Goal: Information Seeking & Learning: Learn about a topic

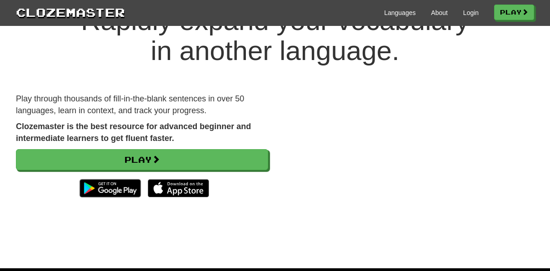
scroll to position [52, 0]
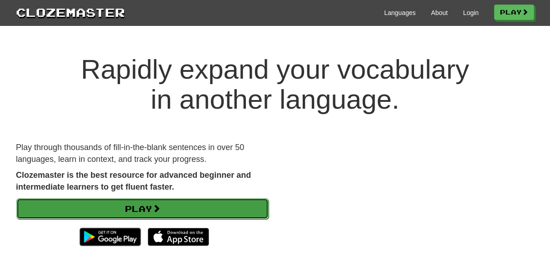
click at [157, 204] on span at bounding box center [156, 208] width 8 height 8
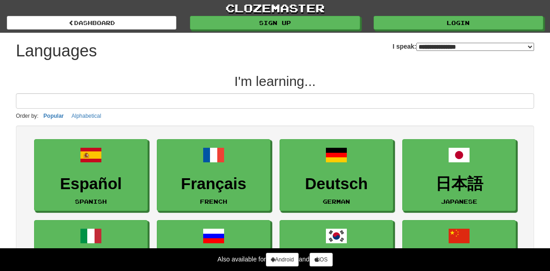
select select "*******"
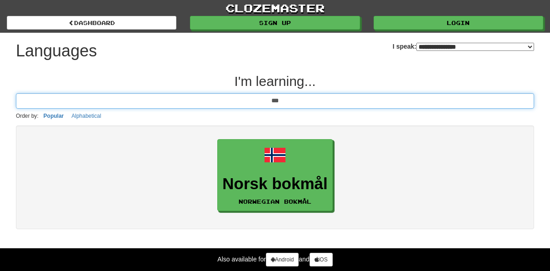
type input "***"
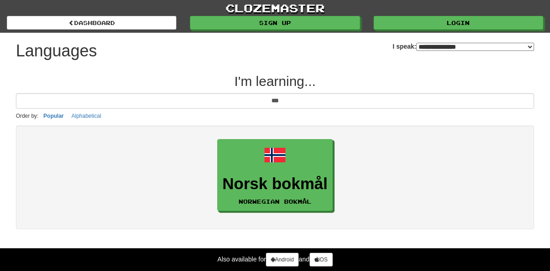
click at [285, 130] on div "Norsk bokmål Norwegian Bokmål" at bounding box center [275, 177] width 518 height 104
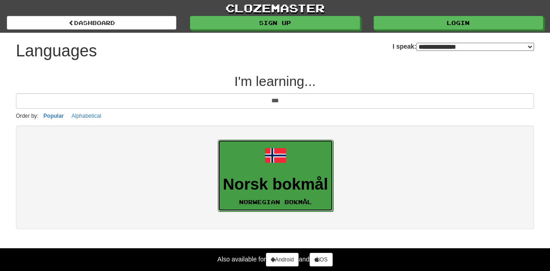
click at [280, 154] on span at bounding box center [275, 155] width 22 height 22
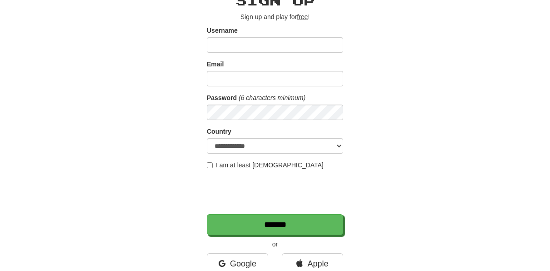
scroll to position [49, 0]
click at [262, 153] on select "**********" at bounding box center [275, 146] width 136 height 15
select select "**"
click at [207, 139] on select "**********" at bounding box center [275, 146] width 136 height 15
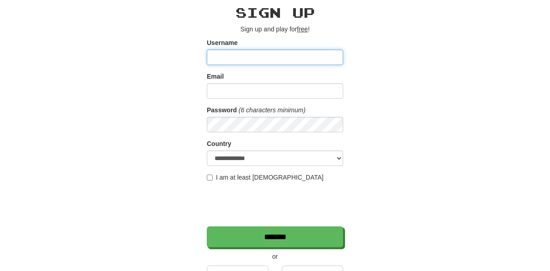
click at [265, 61] on input "Username" at bounding box center [275, 57] width 136 height 15
type input "*"
type input "**********"
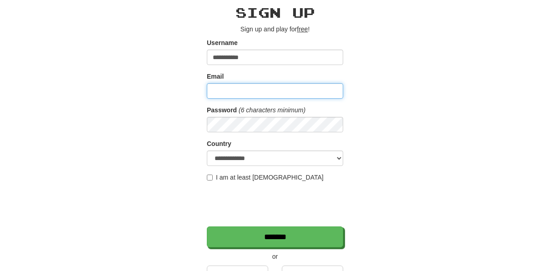
click at [277, 90] on input "Email" at bounding box center [275, 90] width 136 height 15
type input "**********"
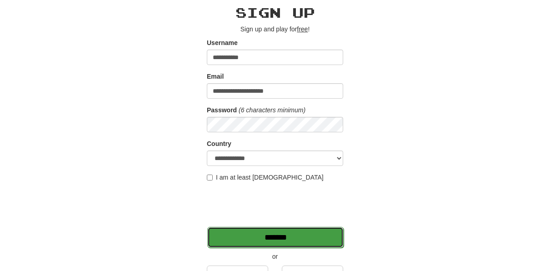
click at [248, 237] on input "*******" at bounding box center [275, 237] width 136 height 21
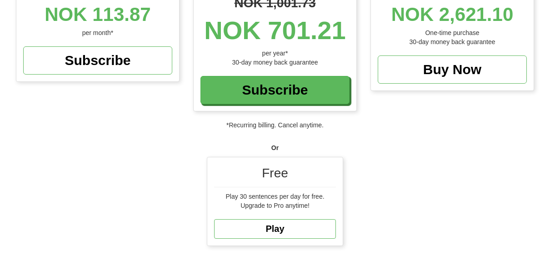
scroll to position [182, 0]
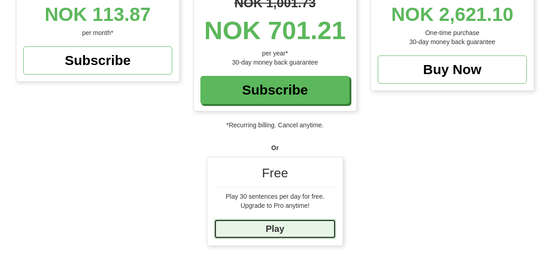
click at [297, 224] on link "Play" at bounding box center [275, 229] width 122 height 20
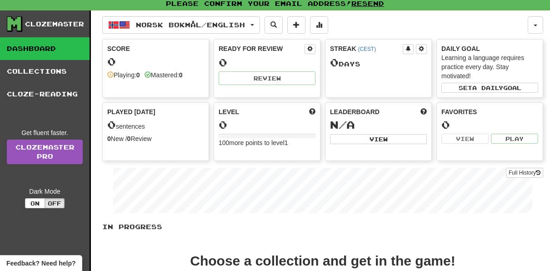
scroll to position [19, 0]
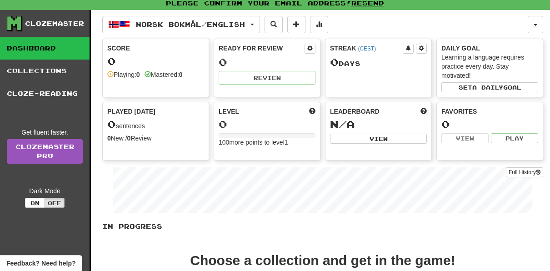
click at [129, 119] on div "0 sentences" at bounding box center [155, 125] width 97 height 12
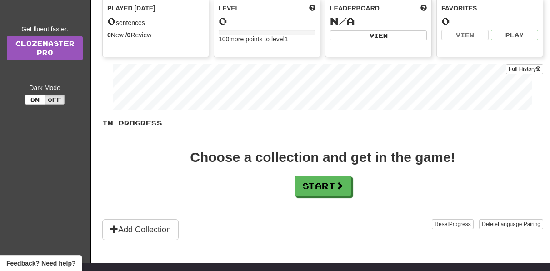
scroll to position [130, 0]
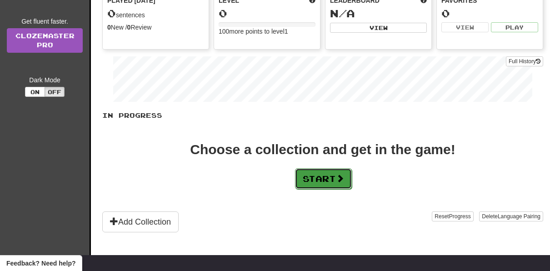
click at [299, 174] on button "Start" at bounding box center [323, 178] width 57 height 21
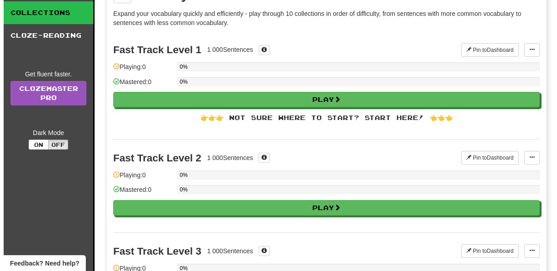
scroll to position [77, 0]
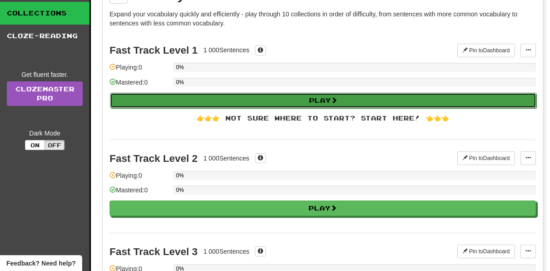
click at [214, 94] on button "Play" at bounding box center [323, 100] width 426 height 15
select select "**"
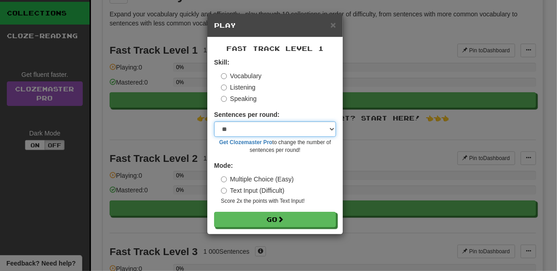
click at [333, 128] on select "* ** ** ** ** ** *** ********" at bounding box center [275, 128] width 122 height 15
click at [214, 121] on select "* ** ** ** ** ** *** ********" at bounding box center [275, 128] width 122 height 15
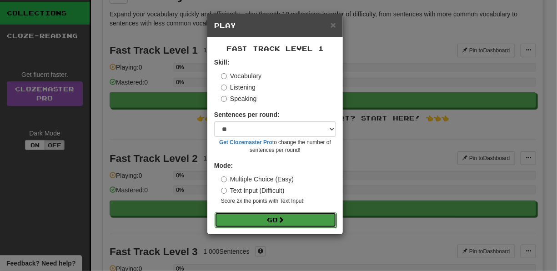
click at [259, 216] on button "Go" at bounding box center [275, 219] width 122 height 15
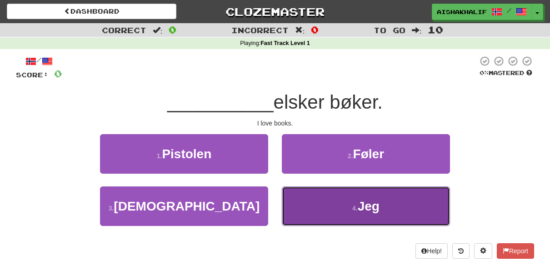
click at [333, 199] on button "4 . Jeg" at bounding box center [366, 206] width 168 height 40
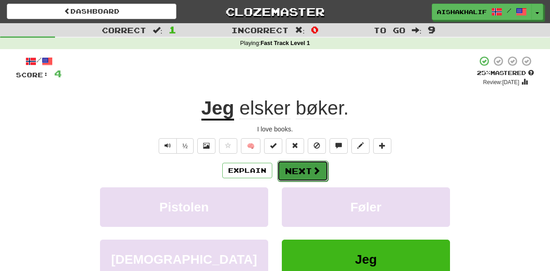
click at [310, 164] on button "Next" at bounding box center [302, 170] width 51 height 21
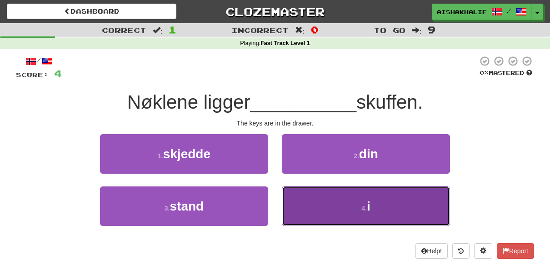
click at [289, 189] on button "4 . i" at bounding box center [366, 206] width 168 height 40
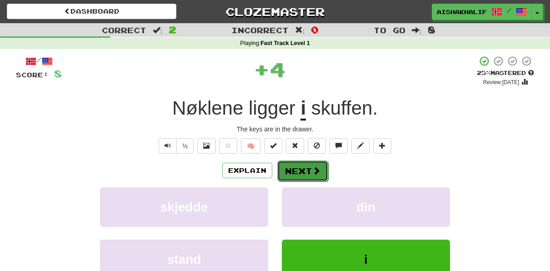
click at [295, 169] on button "Next" at bounding box center [302, 170] width 51 height 21
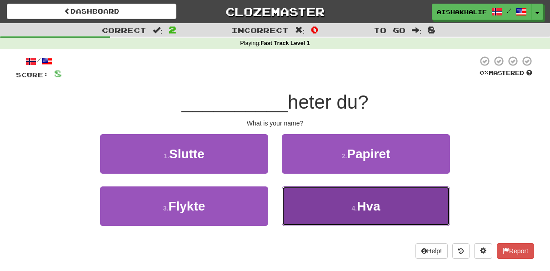
click at [308, 195] on button "4 . Hva" at bounding box center [366, 206] width 168 height 40
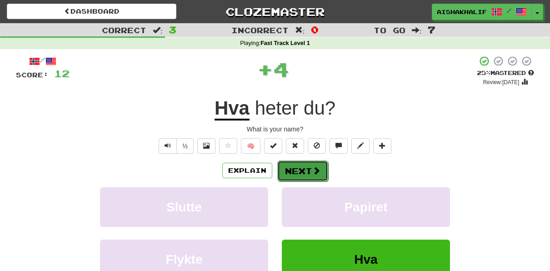
click at [309, 166] on button "Next" at bounding box center [302, 170] width 51 height 21
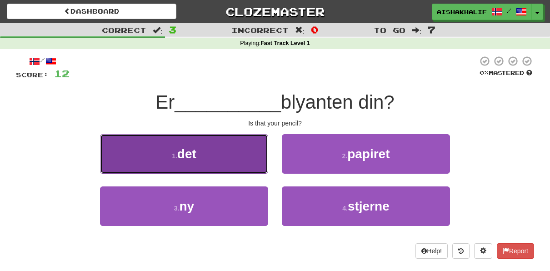
click at [223, 154] on button "1 . det" at bounding box center [184, 154] width 168 height 40
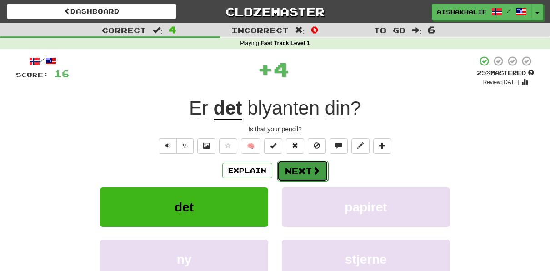
click at [308, 164] on button "Next" at bounding box center [302, 170] width 51 height 21
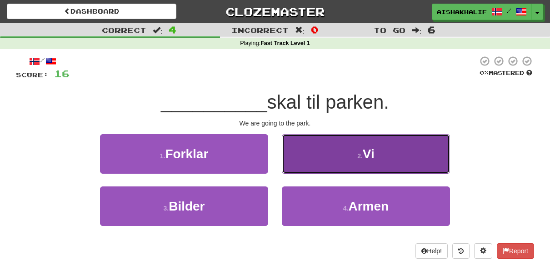
click at [307, 144] on button "2 . Vi" at bounding box center [366, 154] width 168 height 40
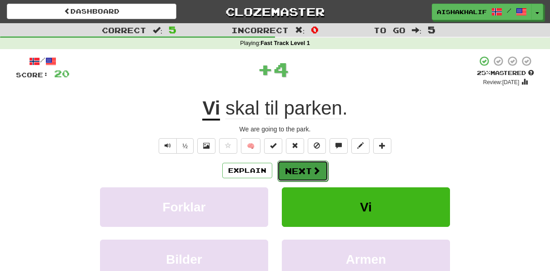
click at [315, 173] on span at bounding box center [316, 170] width 8 height 8
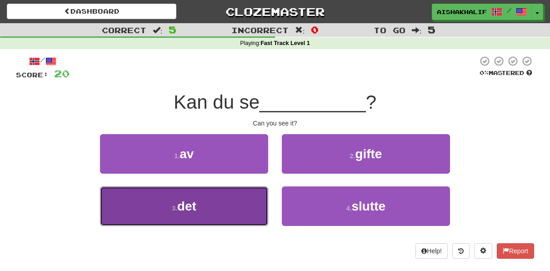
click at [239, 208] on button "3 . det" at bounding box center [184, 206] width 168 height 40
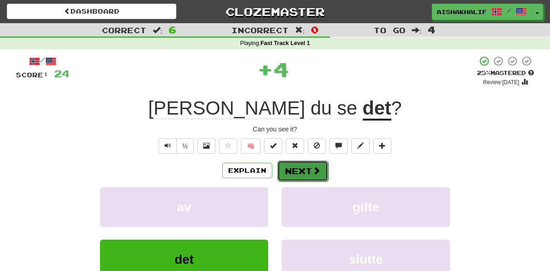
click at [292, 169] on button "Next" at bounding box center [302, 170] width 51 height 21
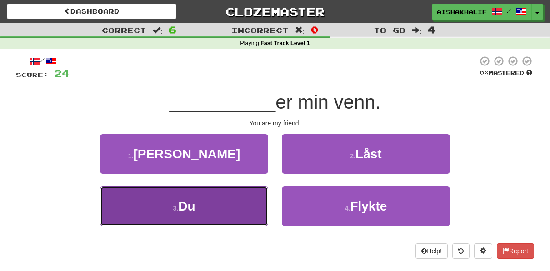
click at [258, 211] on button "3 . Du" at bounding box center [184, 206] width 168 height 40
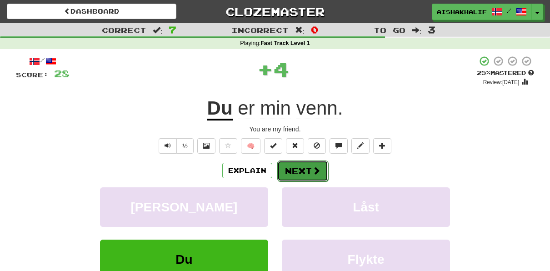
click at [288, 172] on button "Next" at bounding box center [302, 170] width 51 height 21
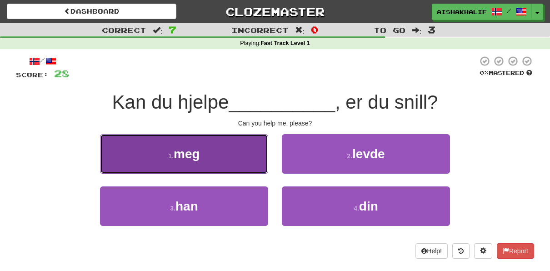
click at [252, 168] on button "1 . meg" at bounding box center [184, 154] width 168 height 40
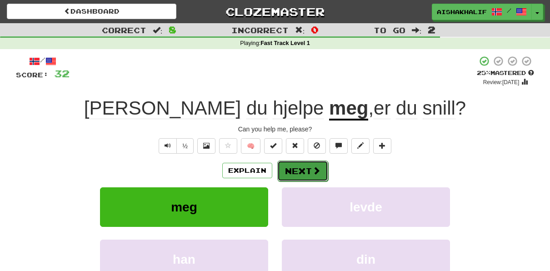
click at [299, 166] on button "Next" at bounding box center [302, 170] width 51 height 21
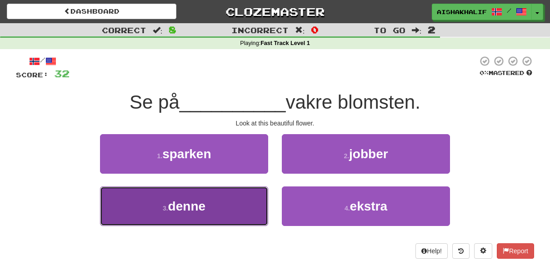
click at [202, 212] on span "denne" at bounding box center [186, 206] width 37 height 14
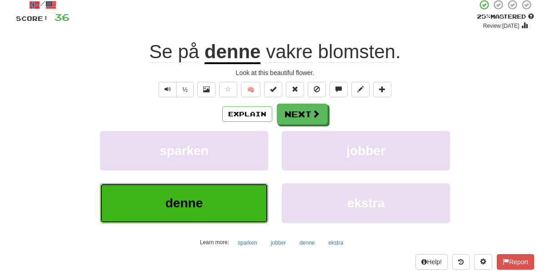
scroll to position [57, 0]
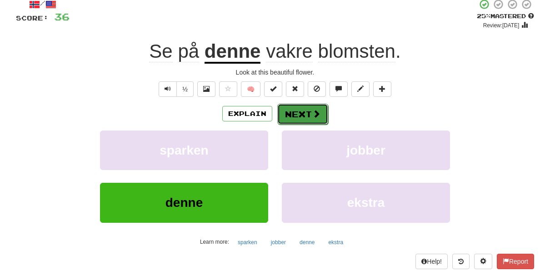
click at [319, 113] on span at bounding box center [316, 113] width 8 height 8
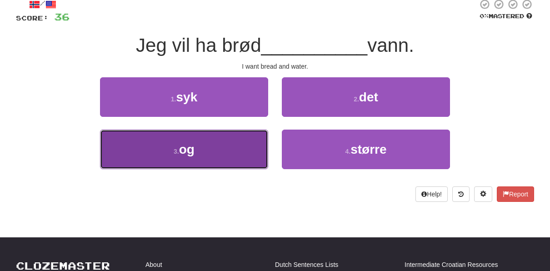
click at [215, 148] on button "3 . og" at bounding box center [184, 149] width 168 height 40
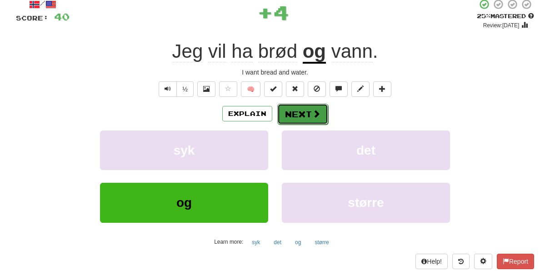
click at [302, 117] on button "Next" at bounding box center [302, 114] width 51 height 21
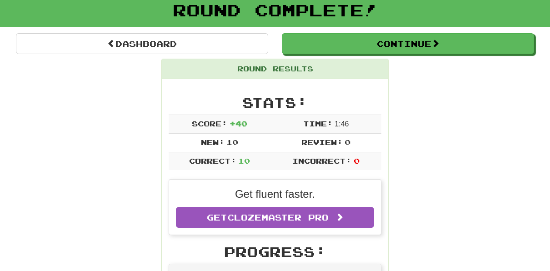
scroll to position [53, 0]
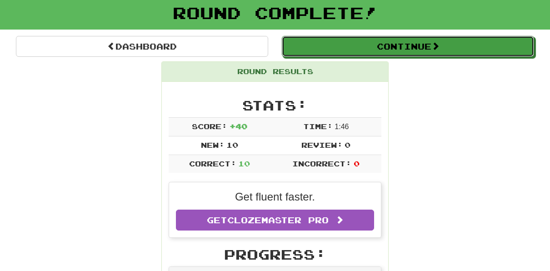
drag, startPoint x: 396, startPoint y: 53, endPoint x: 369, endPoint y: 48, distance: 27.3
click at [369, 48] on button "Continue" at bounding box center [408, 46] width 252 height 21
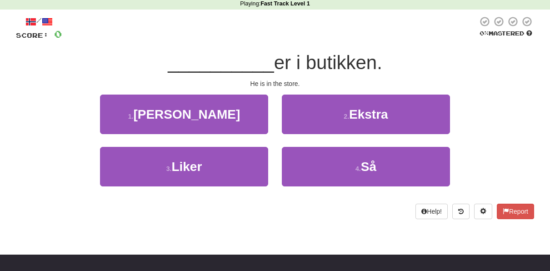
scroll to position [39, 0]
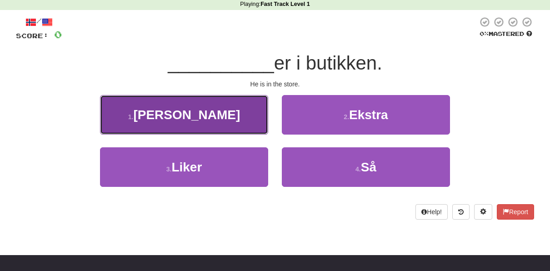
click at [253, 116] on button "1 . Han" at bounding box center [184, 115] width 168 height 40
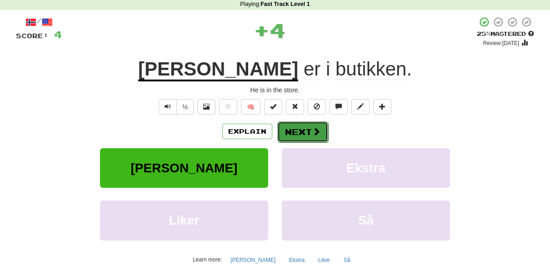
click at [312, 134] on span at bounding box center [316, 131] width 8 height 8
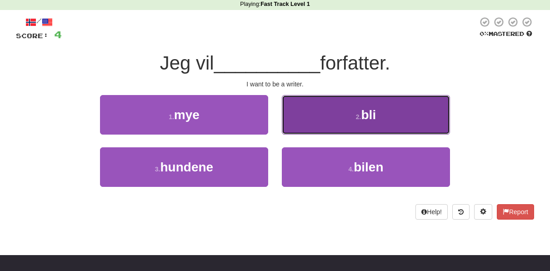
click at [312, 108] on button "2 . bli" at bounding box center [366, 115] width 168 height 40
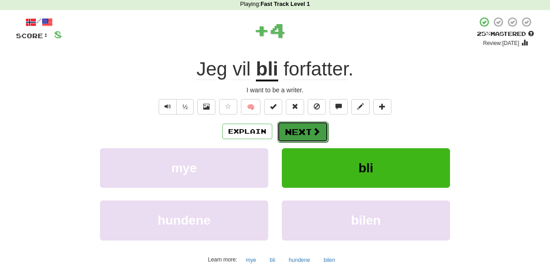
click at [312, 139] on button "Next" at bounding box center [302, 131] width 51 height 21
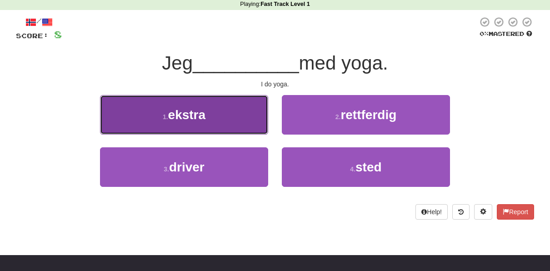
click at [229, 119] on button "1 . ekstra" at bounding box center [184, 115] width 168 height 40
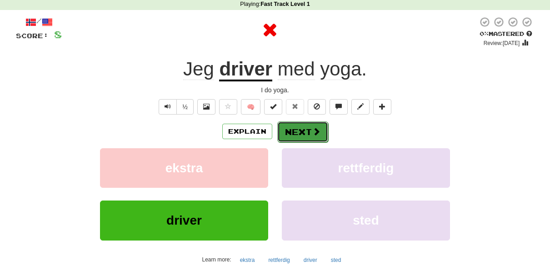
click at [298, 134] on button "Next" at bounding box center [302, 131] width 51 height 21
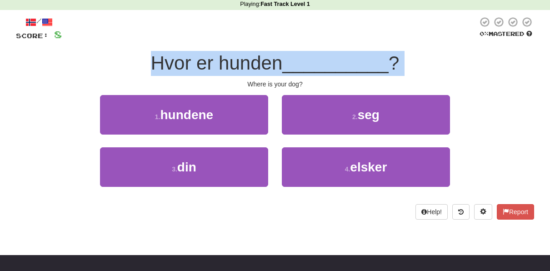
drag, startPoint x: 228, startPoint y: 76, endPoint x: 134, endPoint y: 68, distance: 94.8
click at [134, 68] on div "/ Score: 8 0 % Mastered Hvor er hunden __________ ? Where is your dog? 1 . hund…" at bounding box center [275, 117] width 518 height 203
drag, startPoint x: 134, startPoint y: 68, endPoint x: 103, endPoint y: 74, distance: 31.0
click at [103, 74] on div "Hvor er hunden __________ ?" at bounding box center [275, 63] width 518 height 25
drag, startPoint x: 103, startPoint y: 74, endPoint x: 109, endPoint y: 48, distance: 26.6
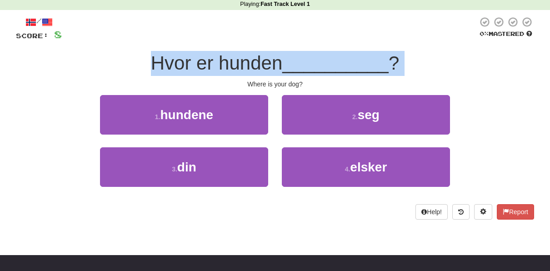
click at [109, 48] on div "/ Score: 8 0 % Mastered Hvor er hunden __________ ? Where is your dog? 1 . hund…" at bounding box center [275, 117] width 518 height 203
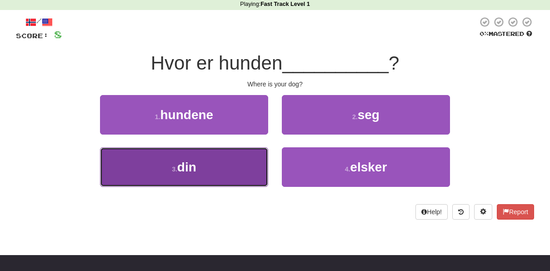
click at [232, 162] on button "3 . din" at bounding box center [184, 167] width 168 height 40
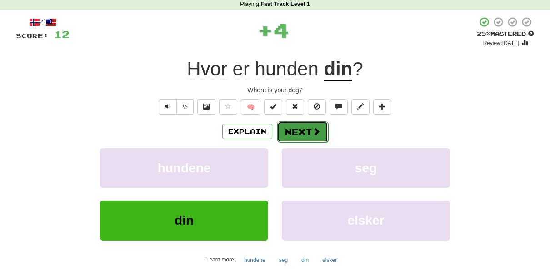
click at [298, 129] on button "Next" at bounding box center [302, 131] width 51 height 21
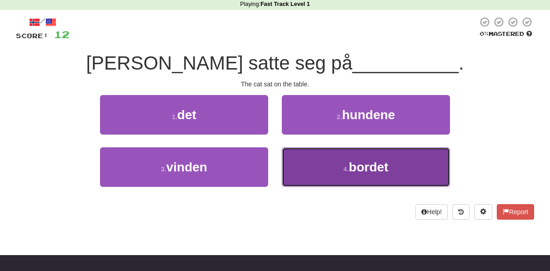
click at [333, 158] on button "4 . bordet" at bounding box center [366, 167] width 168 height 40
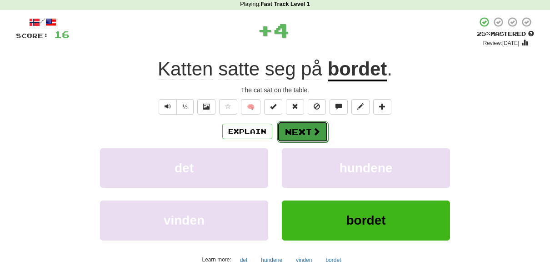
click at [306, 135] on button "Next" at bounding box center [302, 131] width 51 height 21
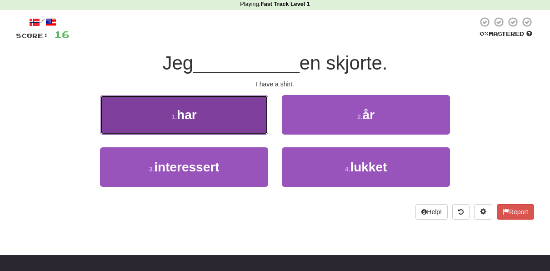
click at [244, 110] on button "1 . har" at bounding box center [184, 115] width 168 height 40
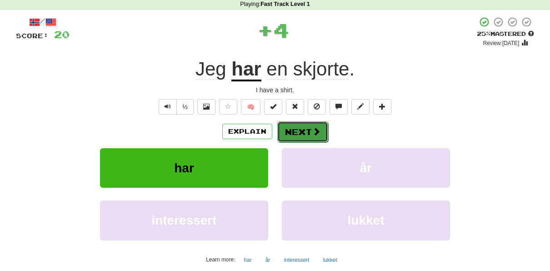
click at [299, 130] on button "Next" at bounding box center [302, 131] width 51 height 21
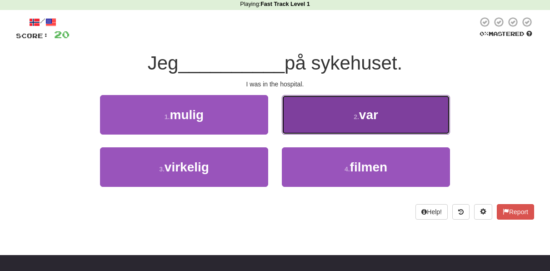
click at [301, 121] on button "2 . var" at bounding box center [366, 115] width 168 height 40
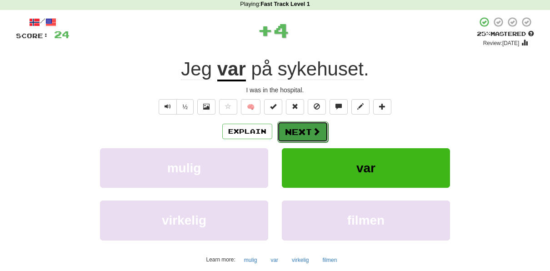
click at [299, 125] on button "Next" at bounding box center [302, 131] width 51 height 21
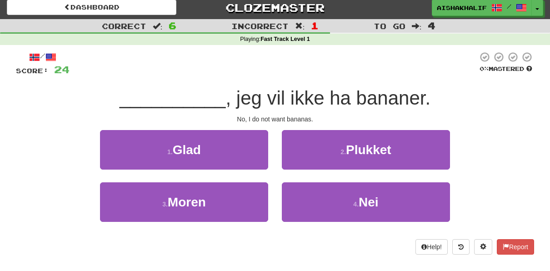
scroll to position [4, 0]
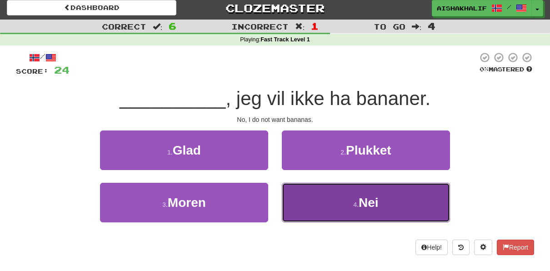
click at [327, 192] on button "4 . Nei" at bounding box center [366, 203] width 168 height 40
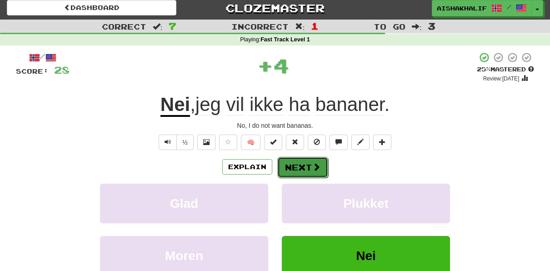
click at [309, 172] on button "Next" at bounding box center [302, 167] width 51 height 21
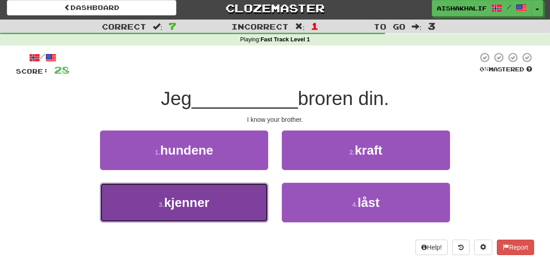
click at [231, 186] on button "3 . kjenner" at bounding box center [184, 203] width 168 height 40
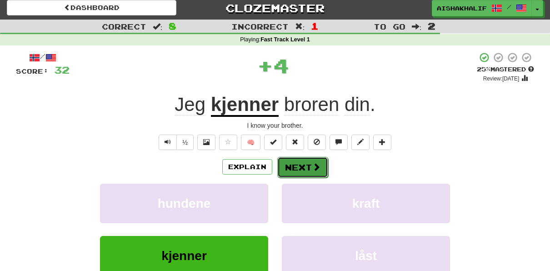
click at [301, 165] on button "Next" at bounding box center [302, 167] width 51 height 21
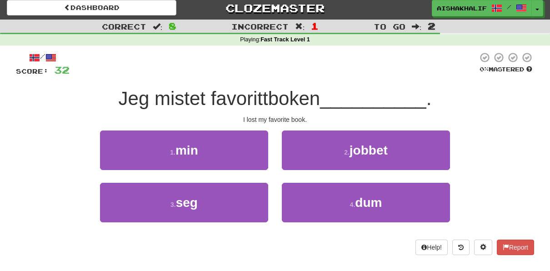
click at [301, 165] on button "2 . jobbet" at bounding box center [366, 150] width 168 height 40
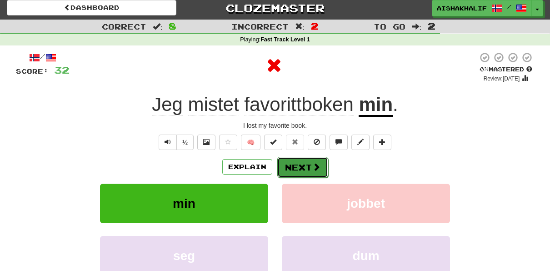
click at [292, 164] on button "Next" at bounding box center [302, 167] width 51 height 21
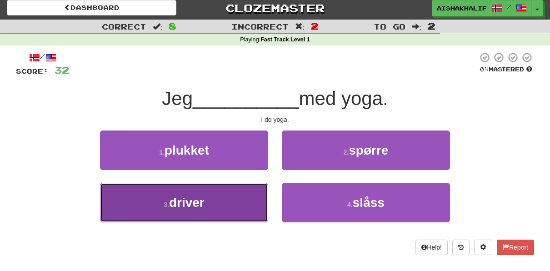
click at [247, 197] on button "3 . driver" at bounding box center [184, 203] width 168 height 40
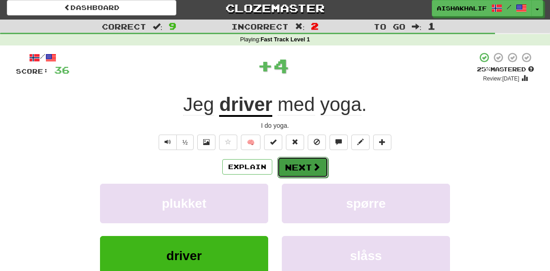
click at [289, 166] on button "Next" at bounding box center [302, 167] width 51 height 21
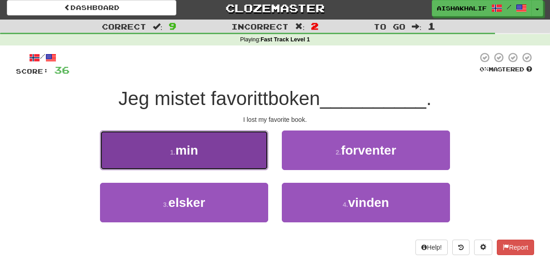
click at [230, 161] on button "1 . min" at bounding box center [184, 150] width 168 height 40
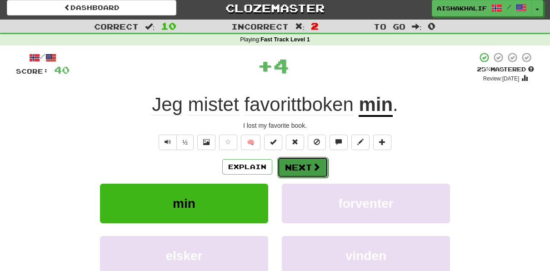
click at [292, 160] on button "Next" at bounding box center [302, 167] width 51 height 21
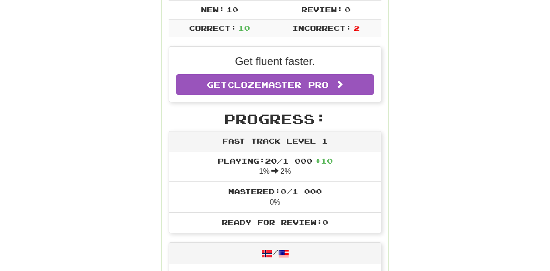
scroll to position [0, 0]
